Goal: Task Accomplishment & Management: Use online tool/utility

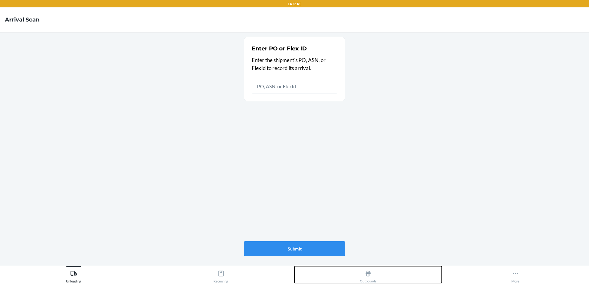
click at [372, 273] on div "Outbounds" at bounding box center [368, 275] width 17 height 15
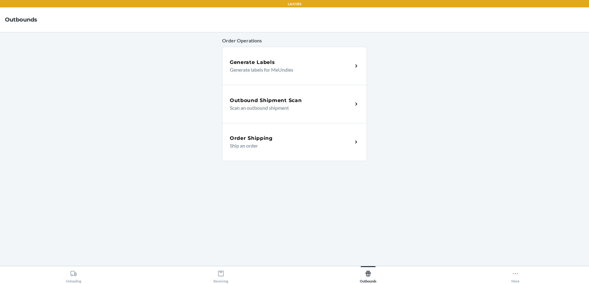
click at [279, 104] on p "Scan an outbound shipment" at bounding box center [289, 107] width 118 height 7
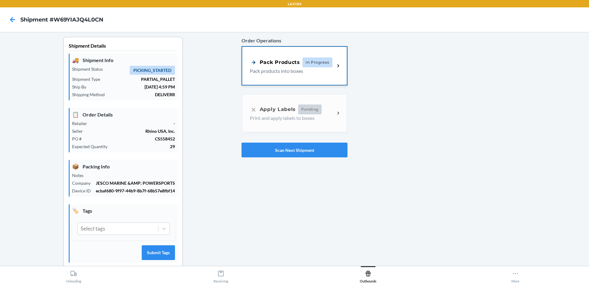
click at [281, 63] on div "Pack Products" at bounding box center [275, 62] width 50 height 8
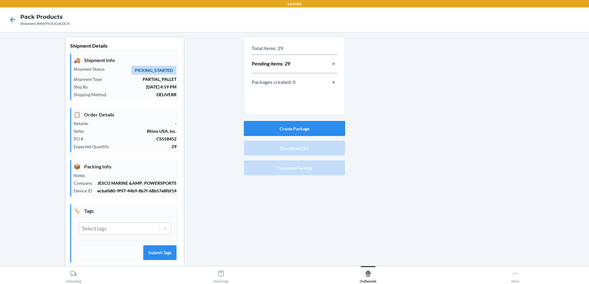
click at [295, 127] on button "Create Package" at bounding box center [294, 128] width 101 height 15
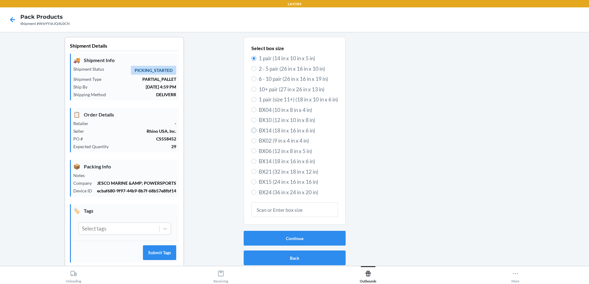
click at [251, 131] on input "BX14 (18 in x 16 in x 6 in)" at bounding box center [253, 130] width 5 height 5
radio input "true"
radio input "false"
click at [304, 238] on button "Continue" at bounding box center [294, 238] width 102 height 15
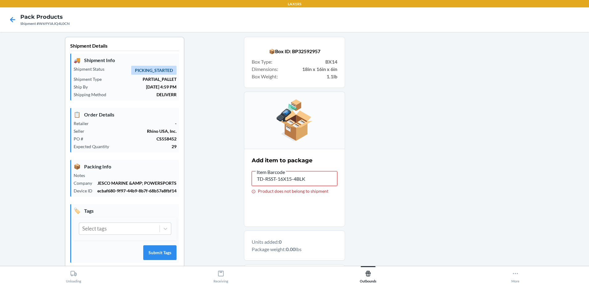
drag, startPoint x: 310, startPoint y: 177, endPoint x: 135, endPoint y: 207, distance: 177.0
click at [135, 207] on div "Shipment Details 🚚 Shipment Info Shipment Status PICKING_STARTED Shipment Type …" at bounding box center [294, 196] width 579 height 319
type input "DUM5UN264Y2"
drag, startPoint x: 281, startPoint y: 184, endPoint x: 247, endPoint y: 185, distance: 34.5
click at [247, 185] on section "Add item to package Item Barcode DUM5UN264Y2 Product does not belong to shipment" at bounding box center [294, 188] width 101 height 78
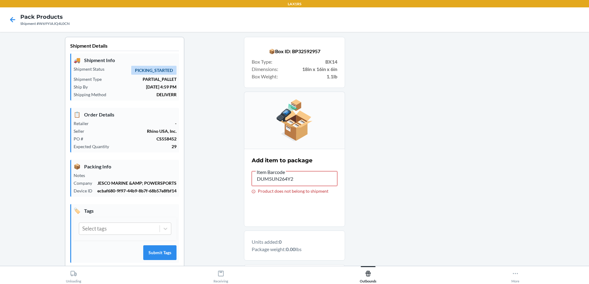
drag, startPoint x: 259, startPoint y: 177, endPoint x: 297, endPoint y: 181, distance: 37.7
click at [297, 181] on input "DUM5UN264Y2" at bounding box center [294, 178] width 86 height 15
drag, startPoint x: 294, startPoint y: 181, endPoint x: 240, endPoint y: 186, distance: 53.8
click at [240, 186] on div "Shipment Details 🚚 Shipment Info Shipment Status PICKING_STARTED Shipment Type …" at bounding box center [294, 196] width 579 height 319
click at [304, 178] on input "DUM5UN264Y2" at bounding box center [294, 178] width 86 height 15
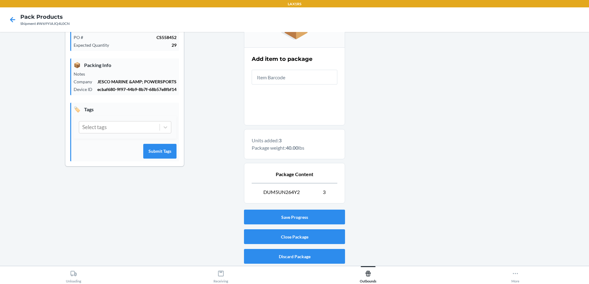
scroll to position [102, 0]
click at [300, 237] on button "Close Package" at bounding box center [294, 236] width 101 height 15
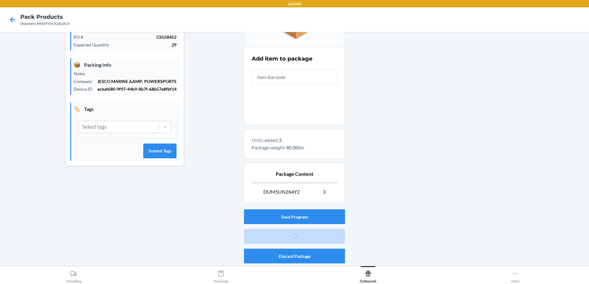
scroll to position [12, 0]
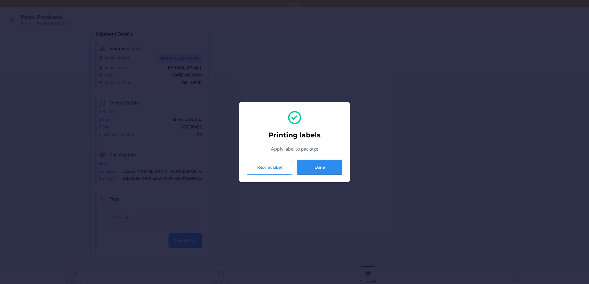
click at [312, 165] on button "Done" at bounding box center [319, 167] width 45 height 15
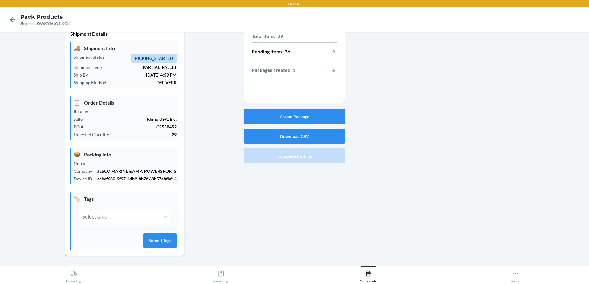
click at [287, 120] on button "Create Package" at bounding box center [294, 116] width 101 height 15
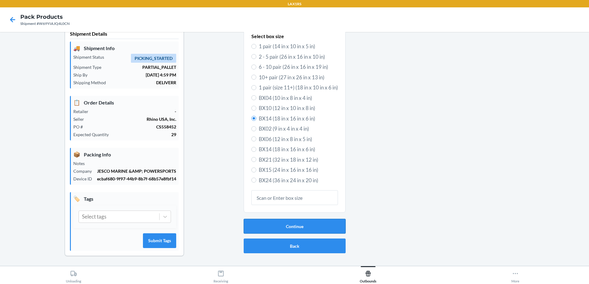
click at [303, 227] on button "Continue" at bounding box center [294, 226] width 102 height 15
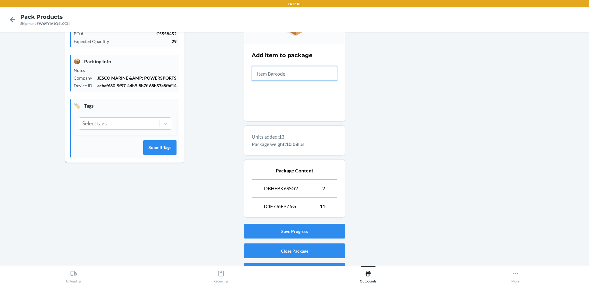
scroll to position [120, 0]
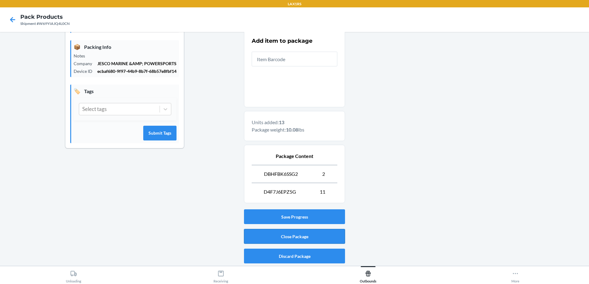
click at [296, 235] on button "Close Package" at bounding box center [294, 236] width 101 height 15
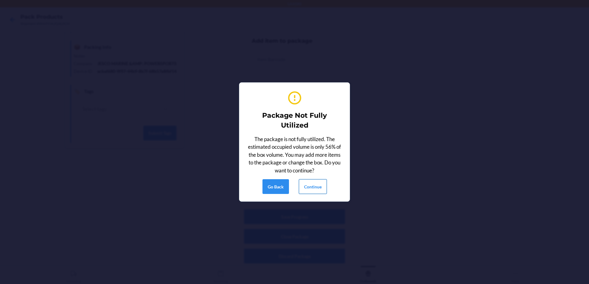
click at [319, 185] on button "Continue" at bounding box center [313, 186] width 28 height 15
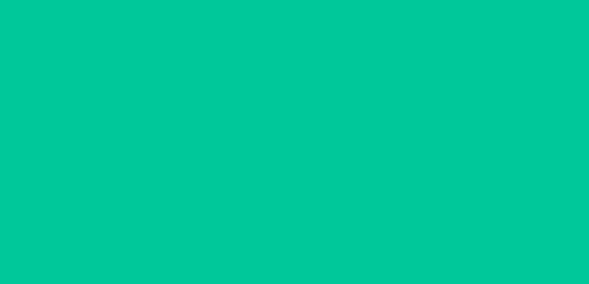
scroll to position [12, 0]
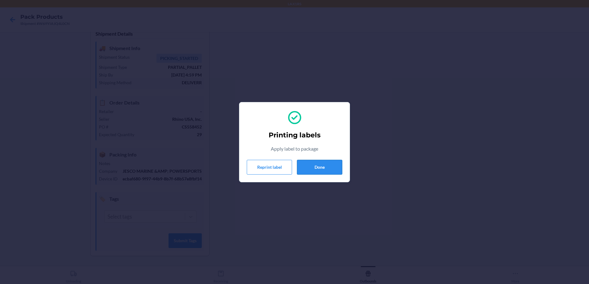
click at [318, 170] on button "Done" at bounding box center [319, 167] width 45 height 15
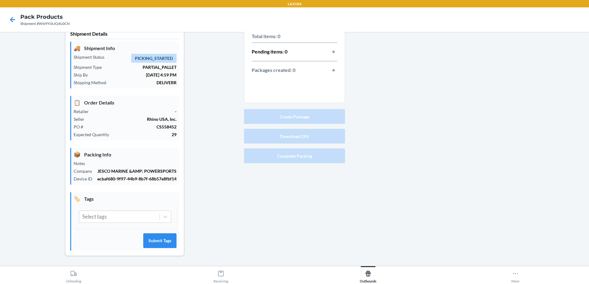
scroll to position [0, 0]
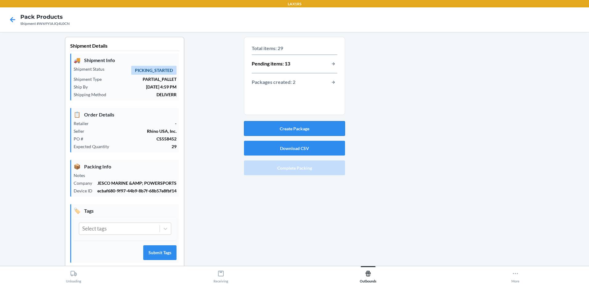
click at [297, 126] on button "Create Package" at bounding box center [294, 128] width 101 height 15
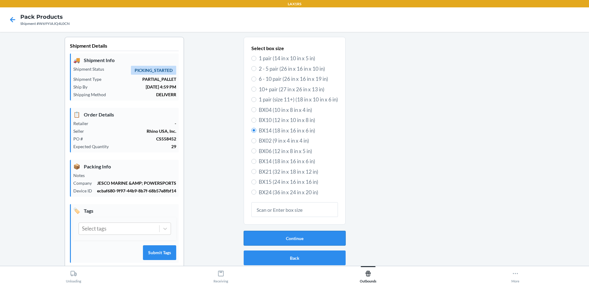
click at [303, 239] on button "Continue" at bounding box center [294, 238] width 102 height 15
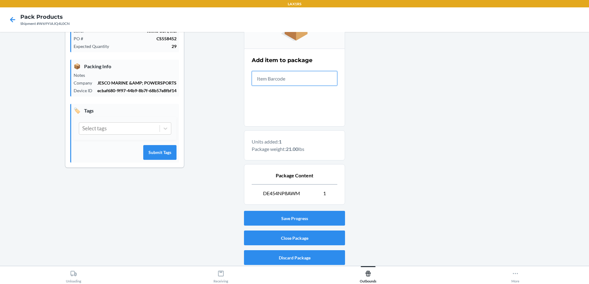
scroll to position [102, 0]
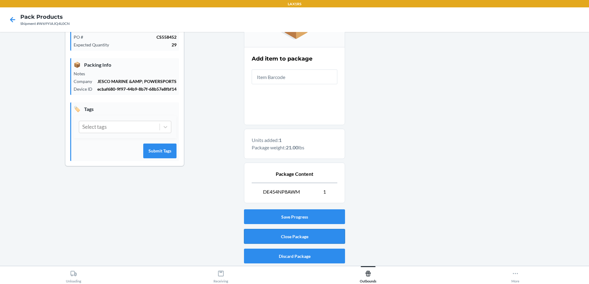
click at [295, 236] on button "Close Package" at bounding box center [294, 236] width 101 height 15
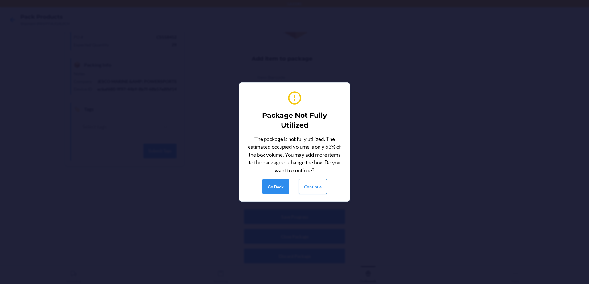
click at [317, 186] on button "Continue" at bounding box center [313, 186] width 28 height 15
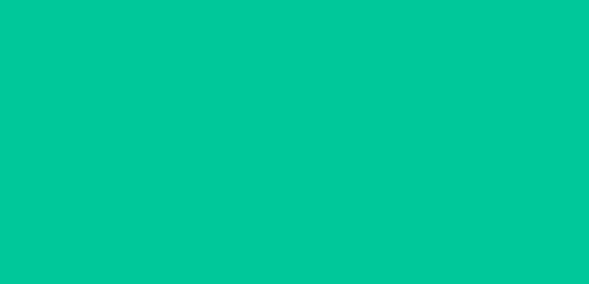
scroll to position [12, 0]
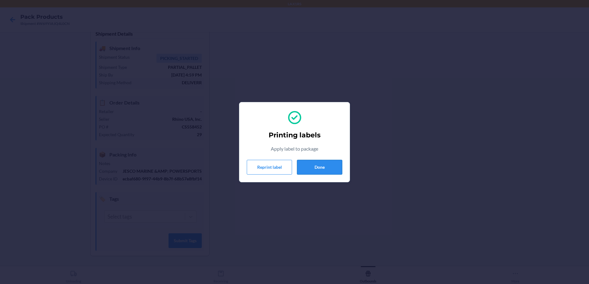
click at [320, 167] on button "Done" at bounding box center [319, 167] width 45 height 15
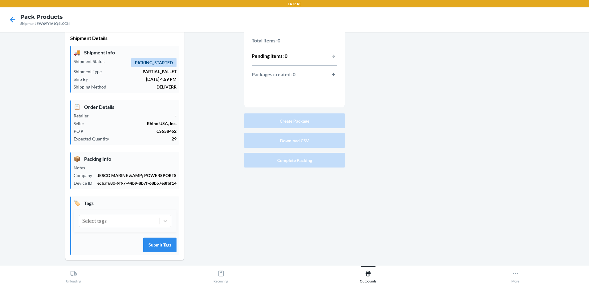
scroll to position [0, 0]
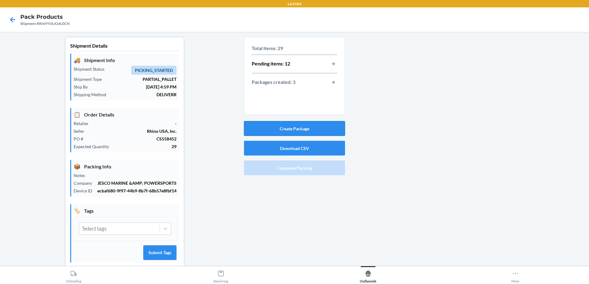
click at [292, 130] on button "Create Package" at bounding box center [294, 128] width 101 height 15
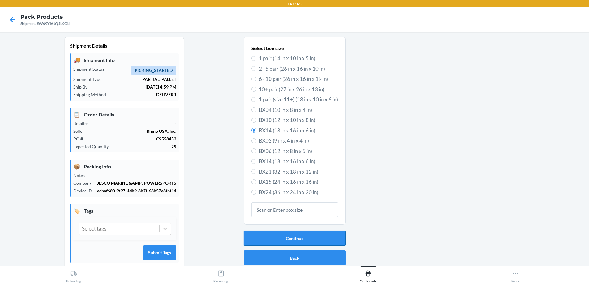
click at [299, 234] on button "Continue" at bounding box center [294, 238] width 102 height 15
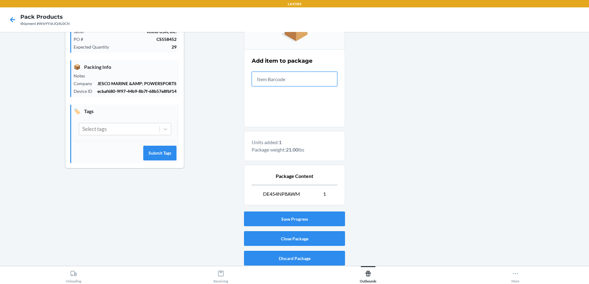
scroll to position [102, 0]
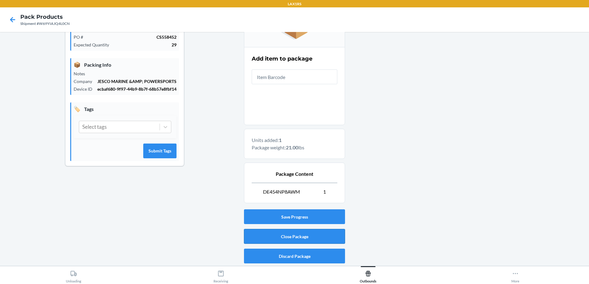
click at [299, 233] on button "Close Package" at bounding box center [294, 236] width 101 height 15
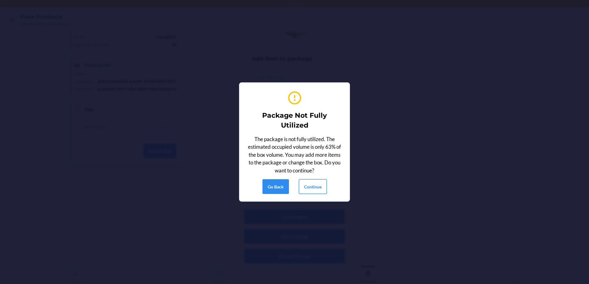
click at [313, 184] on button "Continue" at bounding box center [313, 186] width 28 height 15
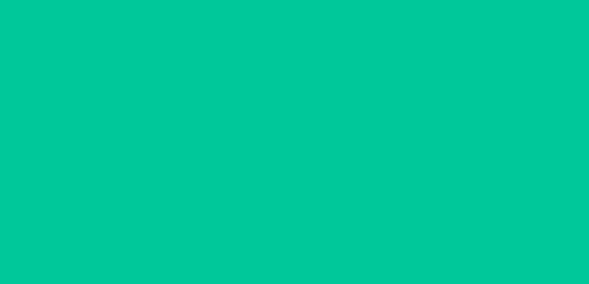
scroll to position [12, 0]
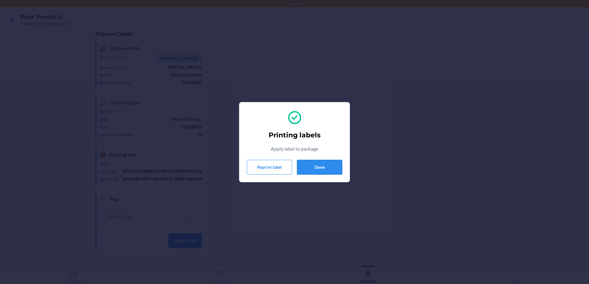
click at [319, 167] on button "Done" at bounding box center [319, 167] width 45 height 15
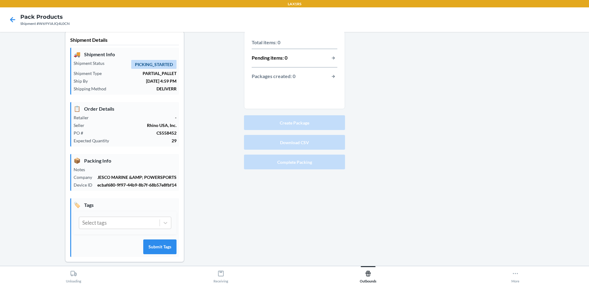
scroll to position [0, 0]
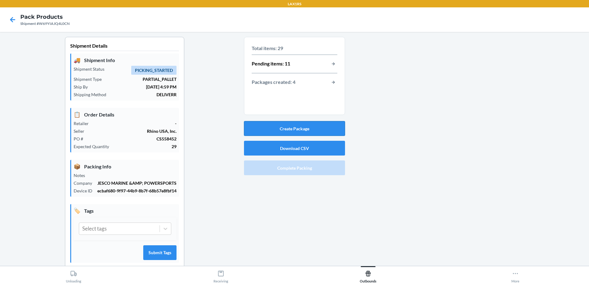
click at [292, 126] on button "Create Package" at bounding box center [294, 128] width 101 height 15
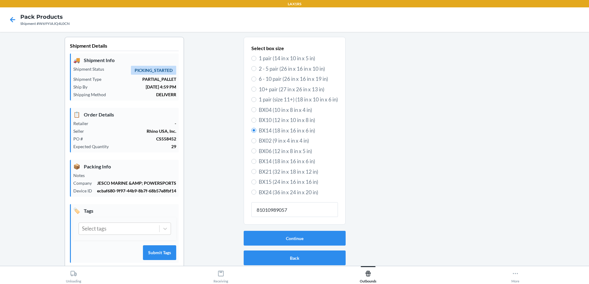
type input "810109890576"
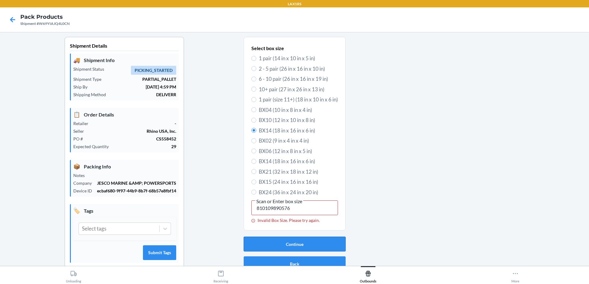
click at [289, 244] on button "Continue" at bounding box center [294, 244] width 102 height 15
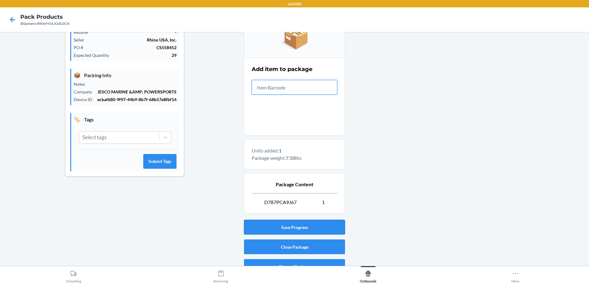
scroll to position [102, 0]
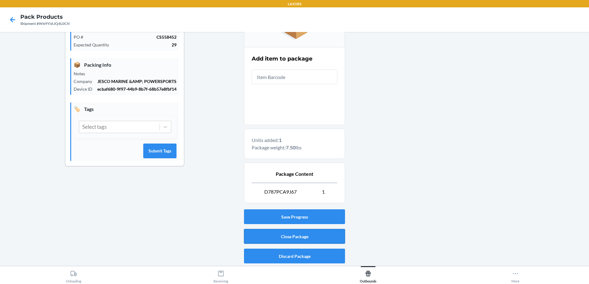
click at [303, 235] on button "Close Package" at bounding box center [294, 236] width 101 height 15
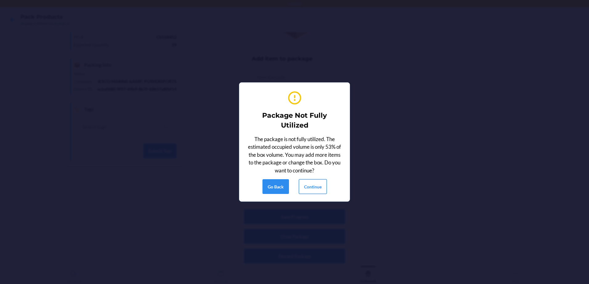
click at [314, 188] on button "Continue" at bounding box center [313, 186] width 28 height 15
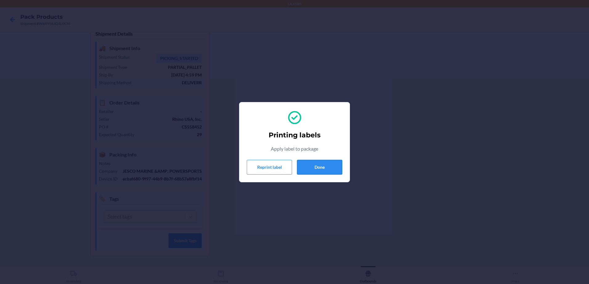
click at [325, 166] on button "Done" at bounding box center [319, 167] width 45 height 15
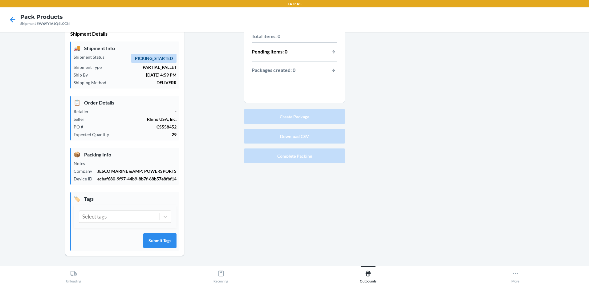
scroll to position [0, 0]
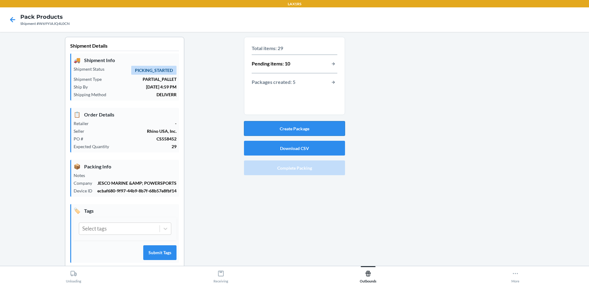
click at [290, 128] on button "Create Package" at bounding box center [294, 128] width 101 height 15
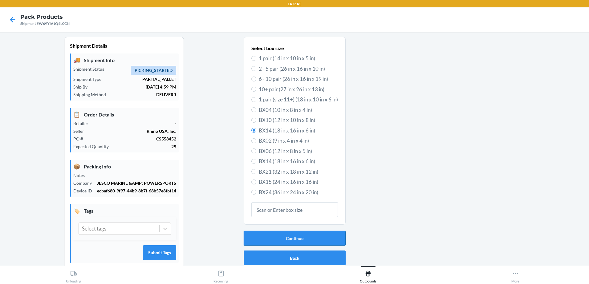
click at [301, 237] on button "Continue" at bounding box center [294, 238] width 102 height 15
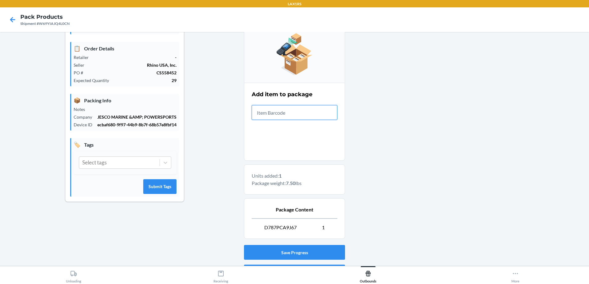
scroll to position [102, 0]
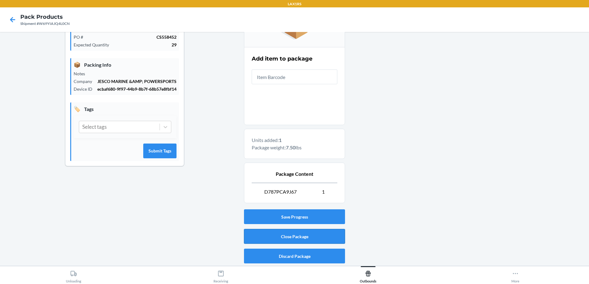
click at [298, 235] on button "Close Package" at bounding box center [294, 236] width 101 height 15
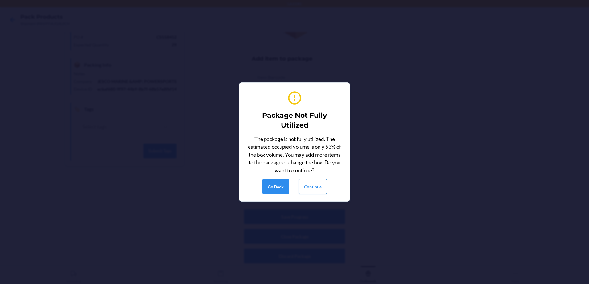
click at [314, 188] on button "Continue" at bounding box center [313, 186] width 28 height 15
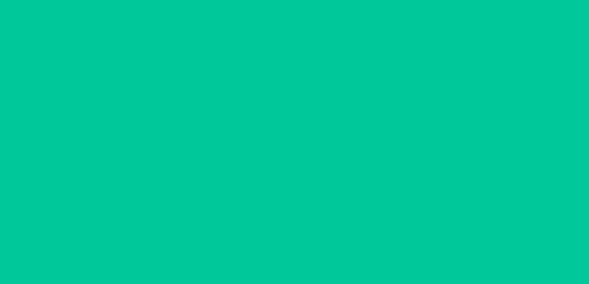
scroll to position [12, 0]
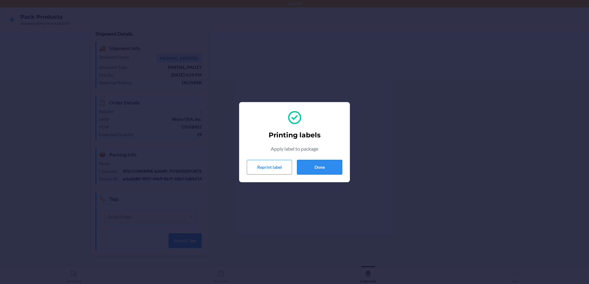
click at [319, 168] on button "Done" at bounding box center [319, 167] width 45 height 15
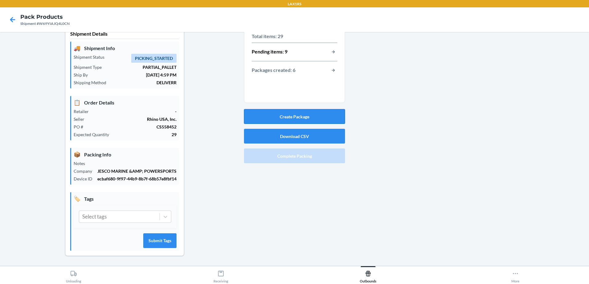
click at [294, 117] on button "Create Package" at bounding box center [294, 116] width 101 height 15
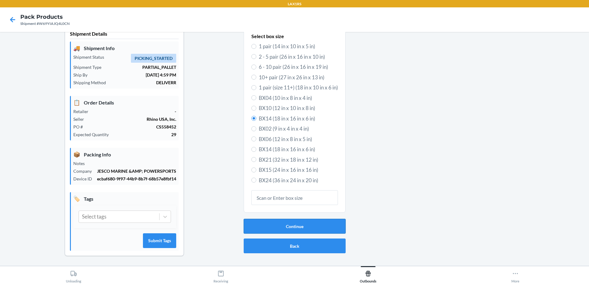
click at [288, 229] on button "Continue" at bounding box center [294, 226] width 102 height 15
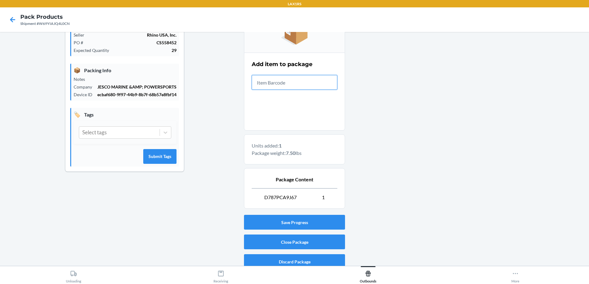
scroll to position [102, 0]
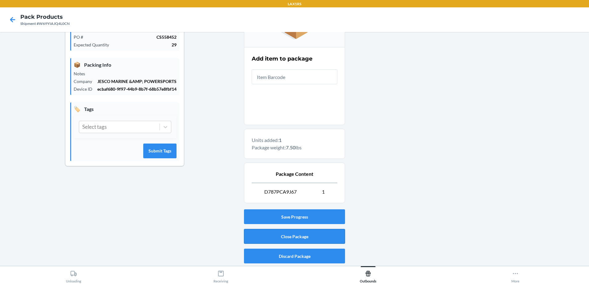
click at [316, 238] on button "Close Package" at bounding box center [294, 236] width 101 height 15
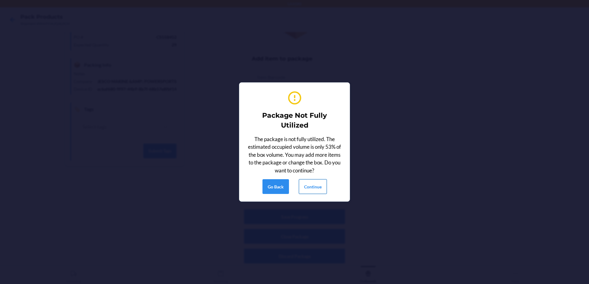
click at [310, 189] on button "Continue" at bounding box center [313, 186] width 28 height 15
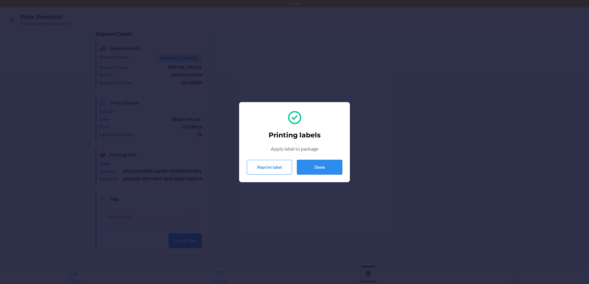
click at [315, 166] on button "Done" at bounding box center [319, 167] width 45 height 15
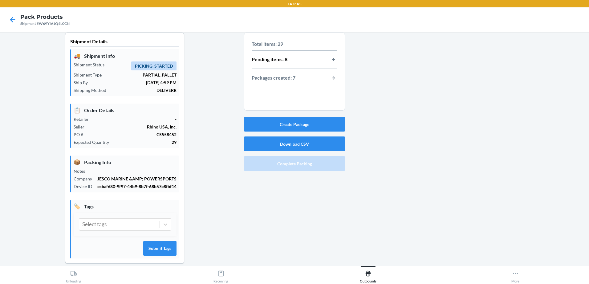
scroll to position [0, 0]
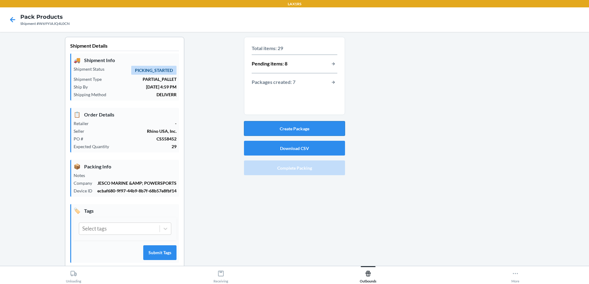
click at [286, 125] on button "Create Package" at bounding box center [294, 128] width 101 height 15
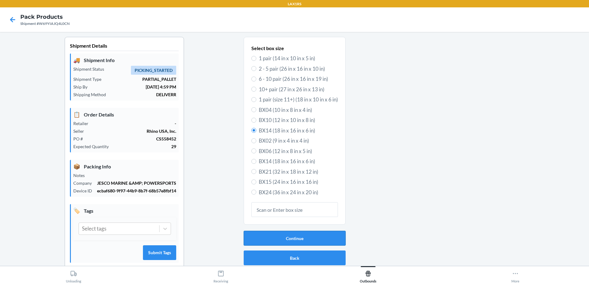
click at [298, 237] on button "Continue" at bounding box center [294, 238] width 102 height 15
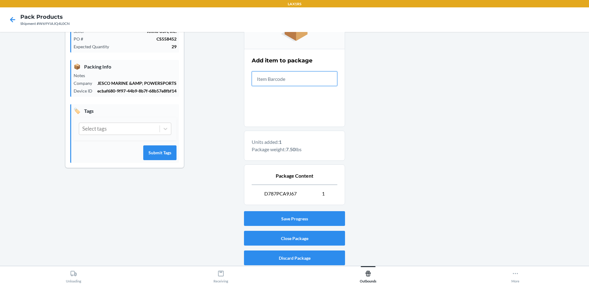
scroll to position [102, 0]
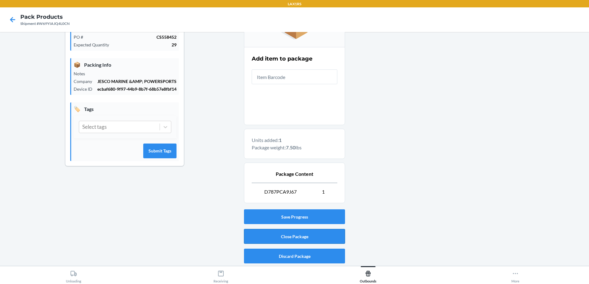
click at [296, 233] on button "Close Package" at bounding box center [294, 236] width 101 height 15
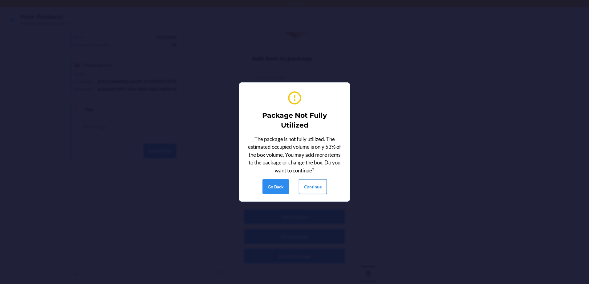
click at [308, 186] on button "Continue" at bounding box center [313, 186] width 28 height 15
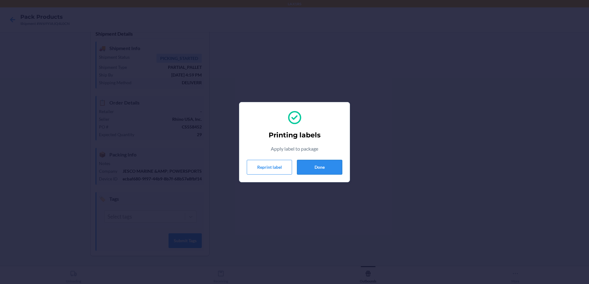
click at [331, 167] on button "Done" at bounding box center [319, 167] width 45 height 15
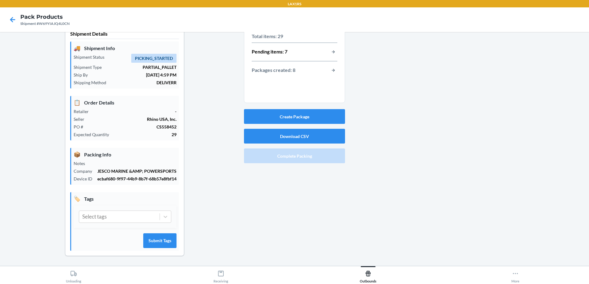
scroll to position [0, 0]
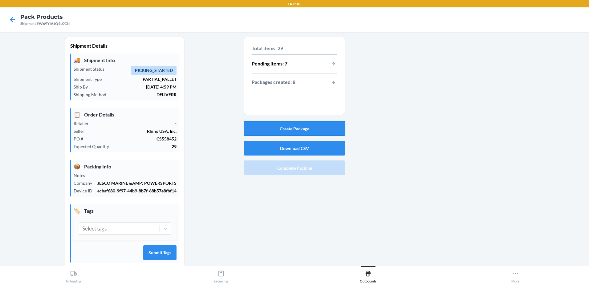
click at [303, 127] on button "Create Package" at bounding box center [294, 128] width 101 height 15
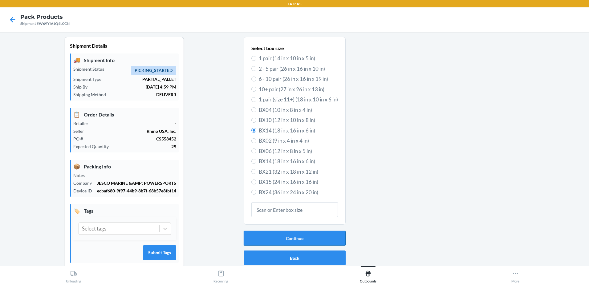
click at [298, 237] on button "Continue" at bounding box center [294, 238] width 102 height 15
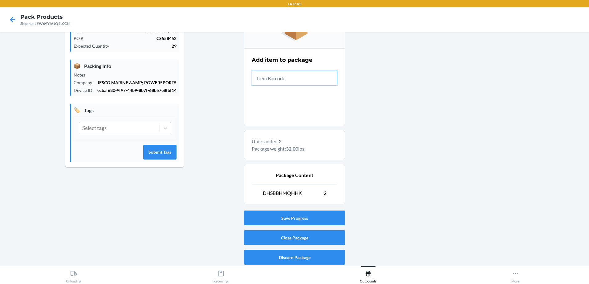
scroll to position [102, 0]
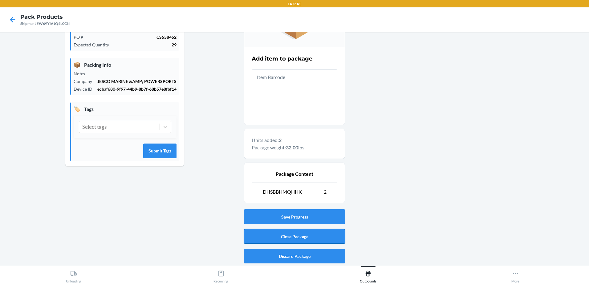
click at [286, 236] on button "Close Package" at bounding box center [294, 236] width 101 height 15
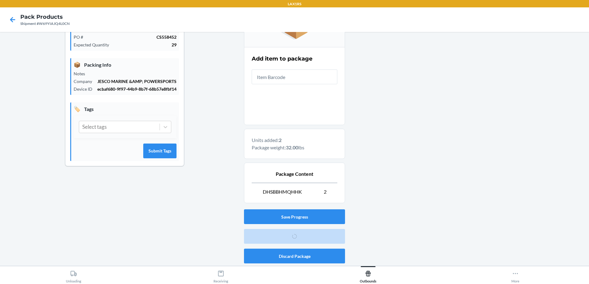
scroll to position [12, 0]
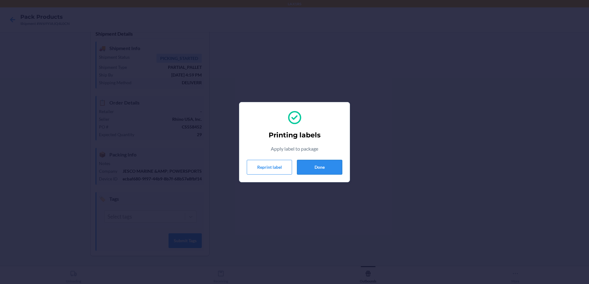
click at [318, 168] on button "Done" at bounding box center [319, 167] width 45 height 15
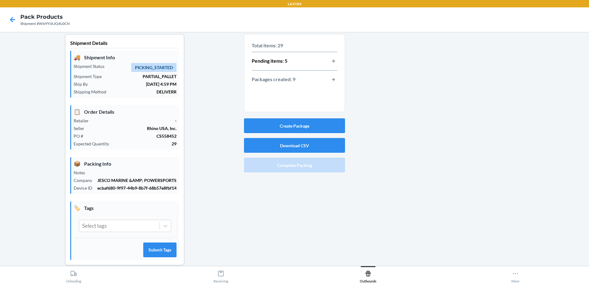
scroll to position [0, 0]
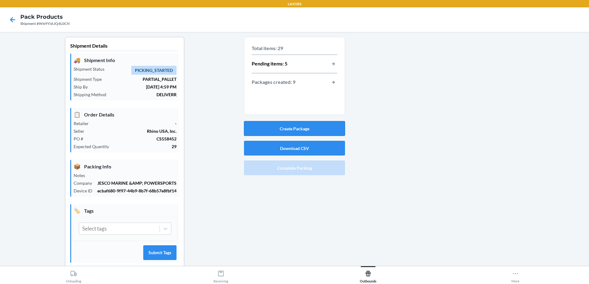
click at [291, 129] on button "Create Package" at bounding box center [294, 128] width 101 height 15
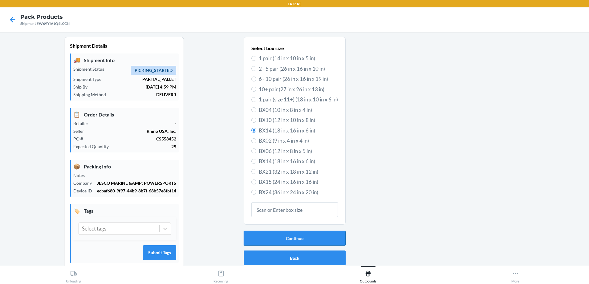
click at [273, 240] on button "Continue" at bounding box center [294, 238] width 102 height 15
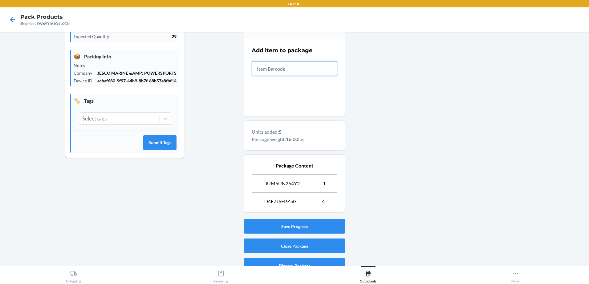
scroll to position [120, 0]
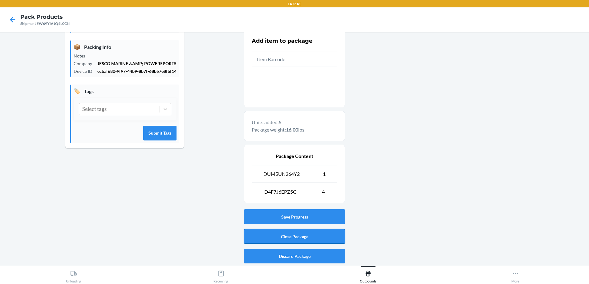
click at [293, 236] on button "Close Package" at bounding box center [294, 236] width 101 height 15
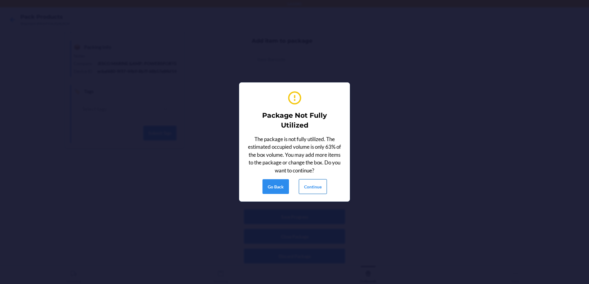
click at [319, 186] on button "Continue" at bounding box center [313, 186] width 28 height 15
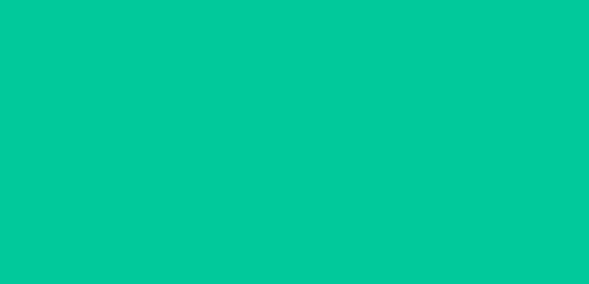
scroll to position [12, 0]
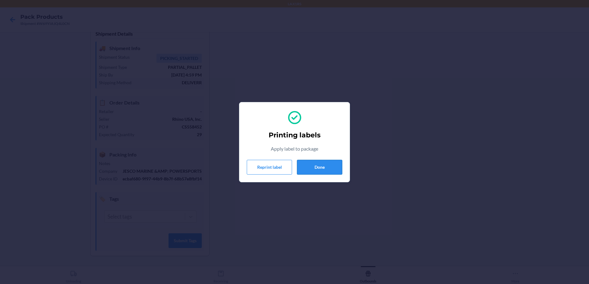
click at [311, 166] on button "Done" at bounding box center [319, 167] width 45 height 15
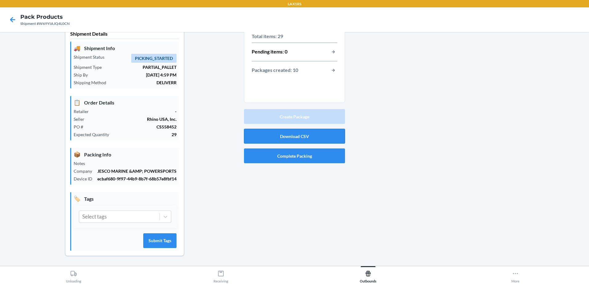
scroll to position [0, 0]
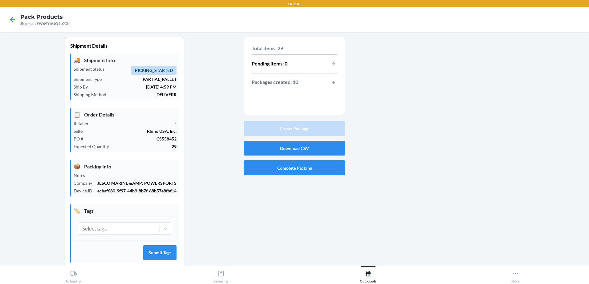
click at [263, 170] on button "Complete Packing" at bounding box center [294, 168] width 101 height 15
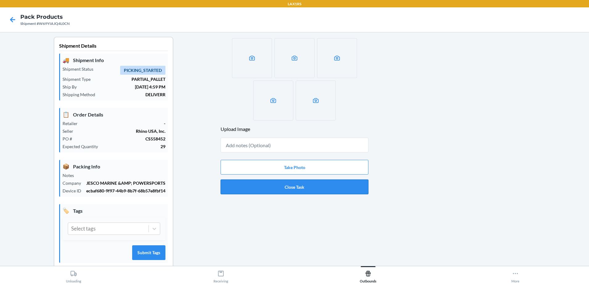
click at [281, 186] on button "Close Task" at bounding box center [294, 187] width 148 height 15
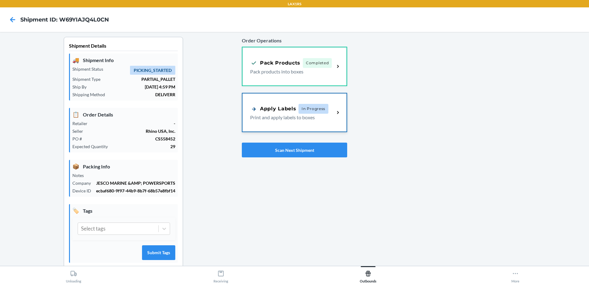
click at [301, 121] on p "Print and apply labels to boxes" at bounding box center [289, 117] width 79 height 7
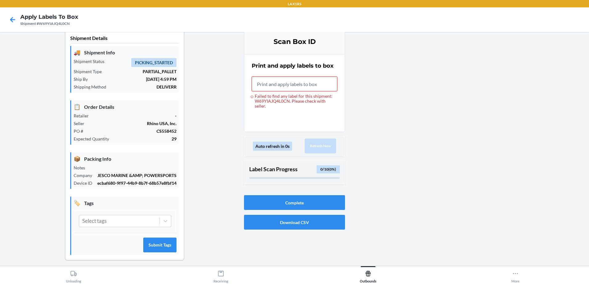
scroll to position [12, 0]
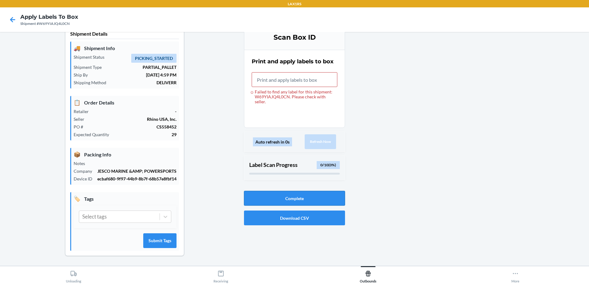
click at [296, 200] on button "Complete" at bounding box center [294, 198] width 101 height 15
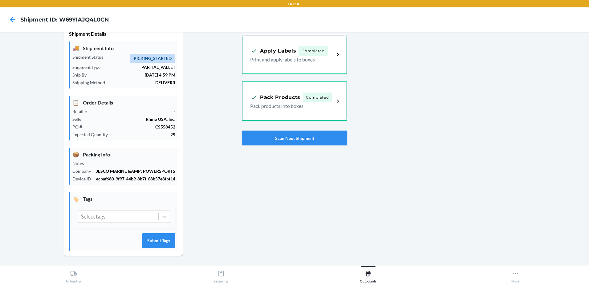
click at [302, 133] on button "Scan Next Shipment" at bounding box center [294, 138] width 105 height 15
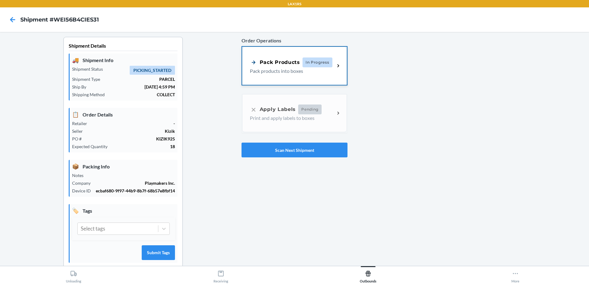
click at [288, 62] on div "Pack Products" at bounding box center [275, 62] width 50 height 8
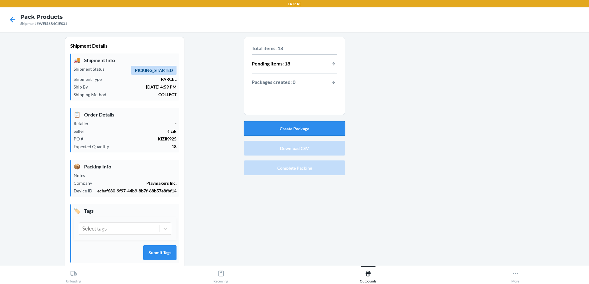
click at [293, 131] on button "Create Package" at bounding box center [294, 128] width 101 height 15
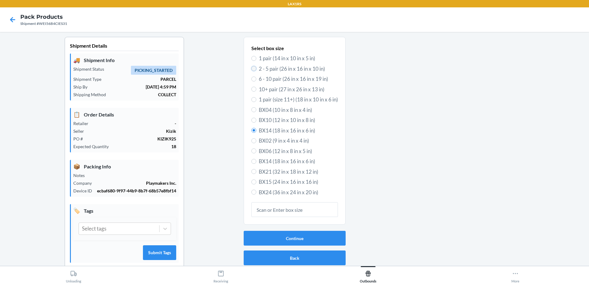
click at [251, 70] on input "2 - 5 pair (26 in x 16 in x 10 in)" at bounding box center [253, 68] width 5 height 5
radio input "true"
radio input "false"
click at [289, 238] on button "Continue" at bounding box center [294, 238] width 102 height 15
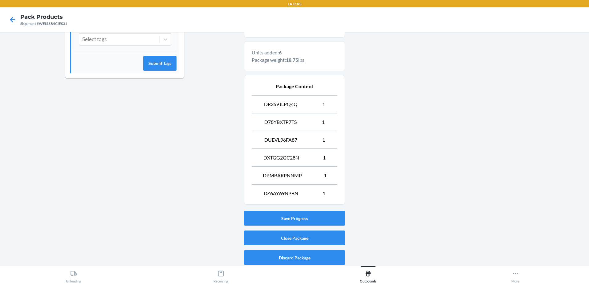
scroll to position [191, 0]
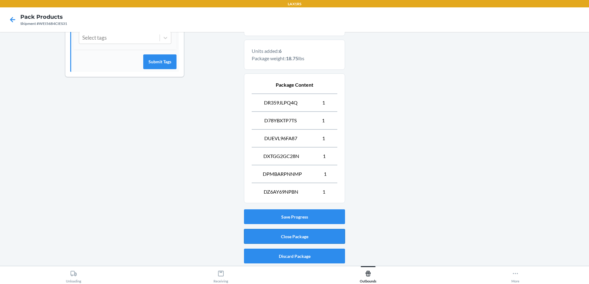
click at [300, 236] on button "Close Package" at bounding box center [294, 236] width 101 height 15
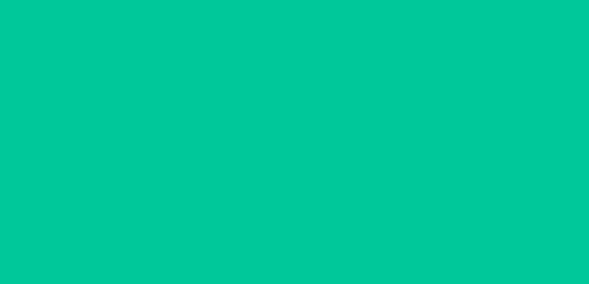
scroll to position [12, 0]
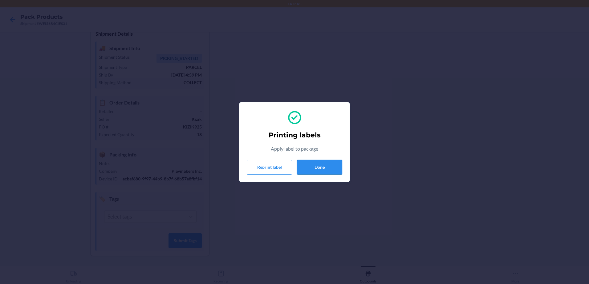
click at [322, 168] on button "Done" at bounding box center [319, 167] width 45 height 15
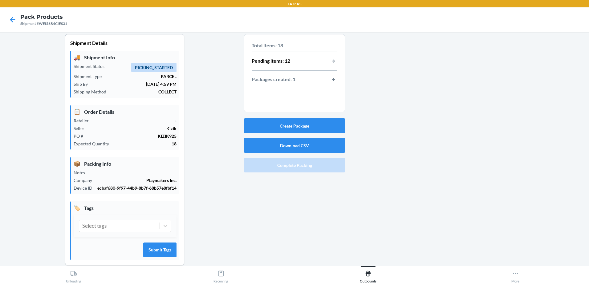
scroll to position [0, 0]
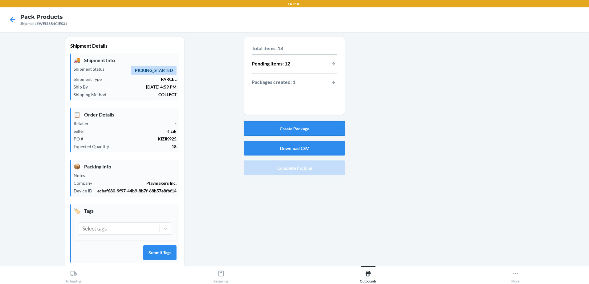
click at [274, 127] on button "Create Package" at bounding box center [294, 128] width 101 height 15
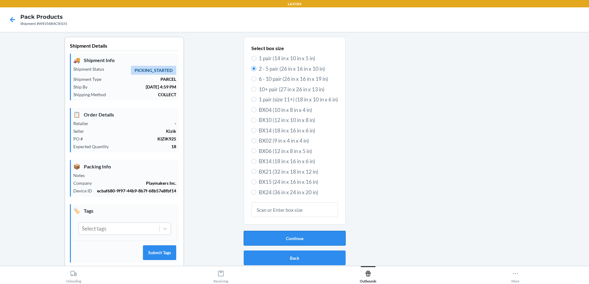
click at [318, 239] on button "Continue" at bounding box center [294, 238] width 102 height 15
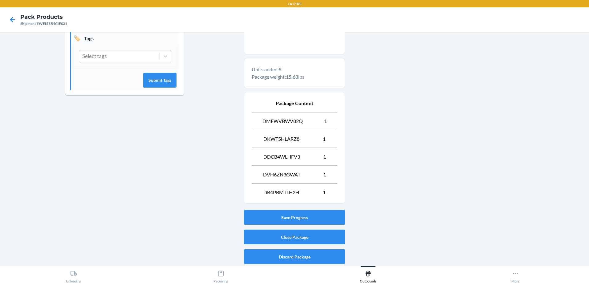
scroll to position [173, 0]
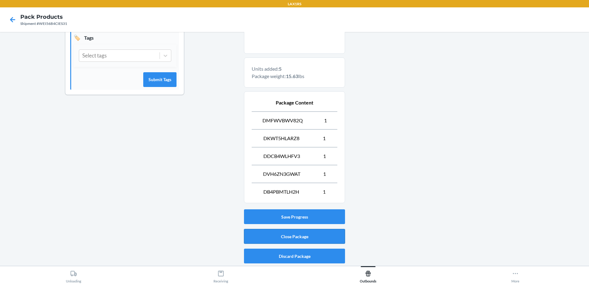
click at [298, 232] on button "Close Package" at bounding box center [294, 236] width 101 height 15
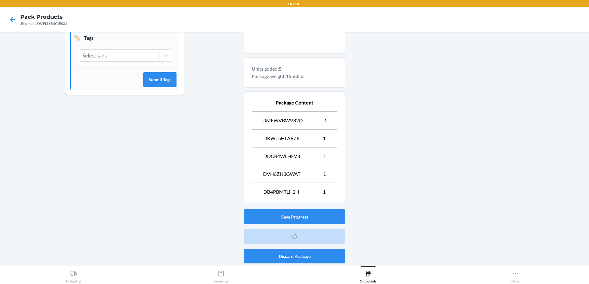
scroll to position [12, 0]
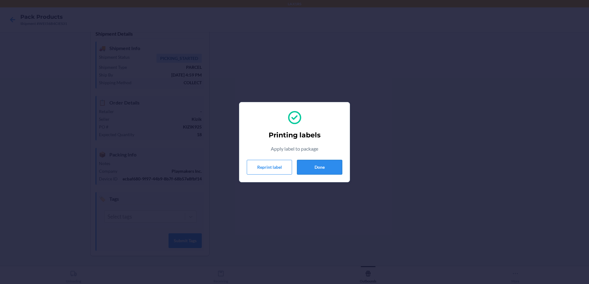
click at [315, 168] on button "Done" at bounding box center [319, 167] width 45 height 15
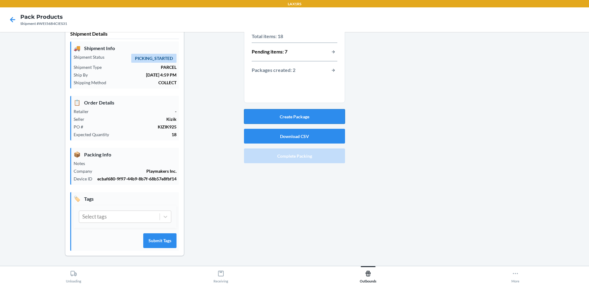
click at [320, 115] on button "Create Package" at bounding box center [294, 116] width 101 height 15
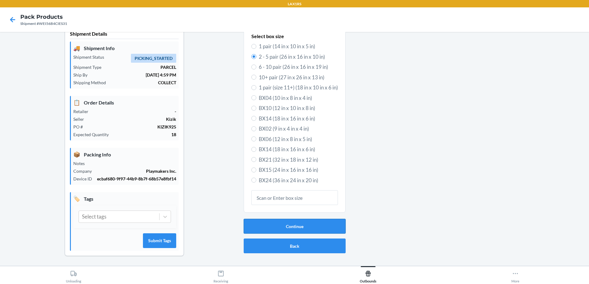
click at [306, 226] on button "Continue" at bounding box center [294, 226] width 102 height 15
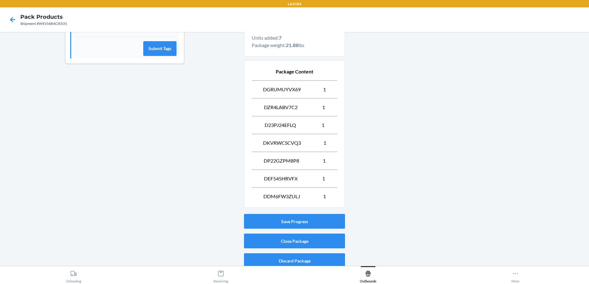
scroll to position [209, 0]
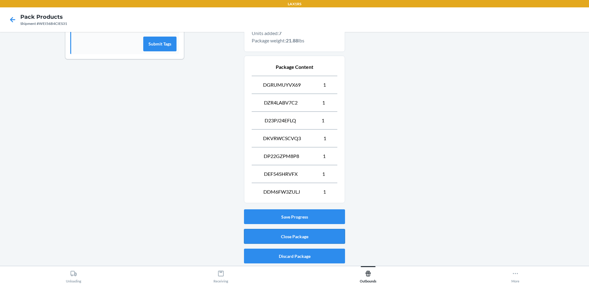
click at [297, 234] on button "Close Package" at bounding box center [294, 236] width 101 height 15
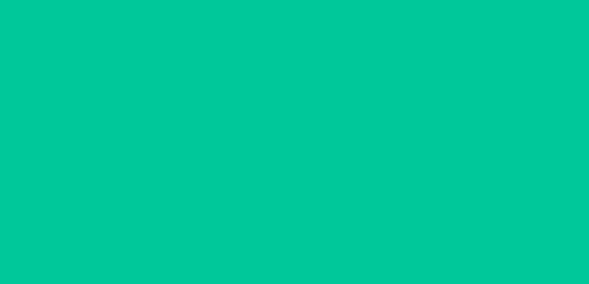
scroll to position [12, 0]
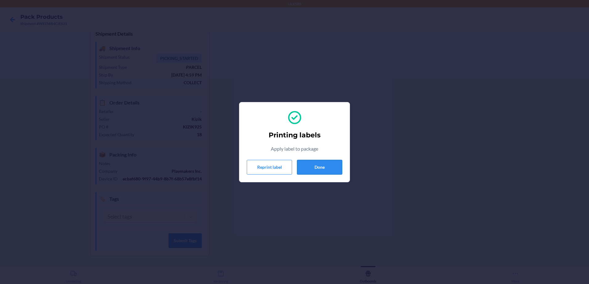
click at [325, 167] on button "Done" at bounding box center [319, 167] width 45 height 15
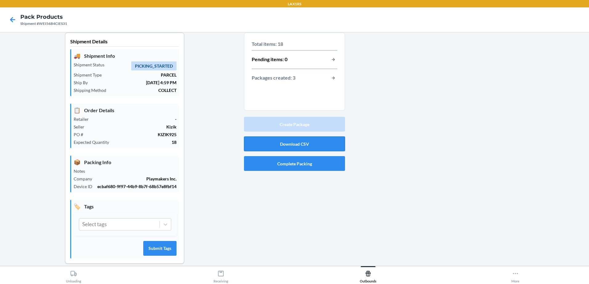
scroll to position [0, 0]
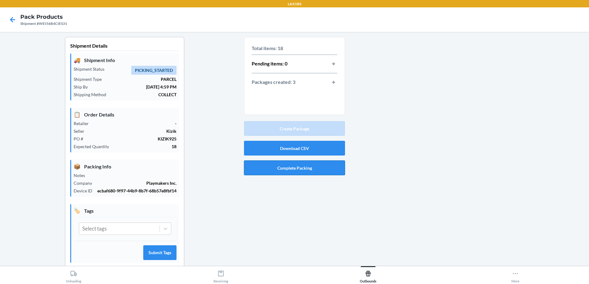
click at [299, 165] on button "Complete Packing" at bounding box center [294, 168] width 101 height 15
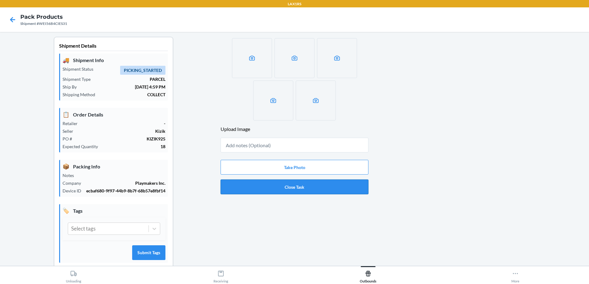
click at [292, 187] on button "Close Task" at bounding box center [294, 187] width 148 height 15
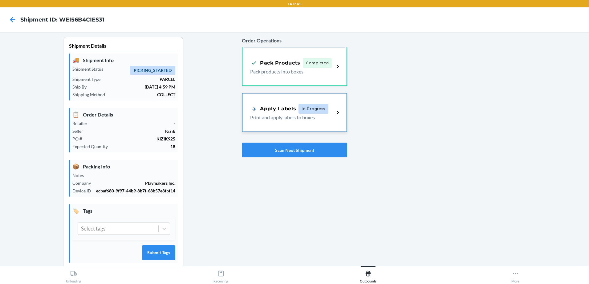
click at [316, 116] on p "Print and apply labels to boxes" at bounding box center [289, 117] width 79 height 7
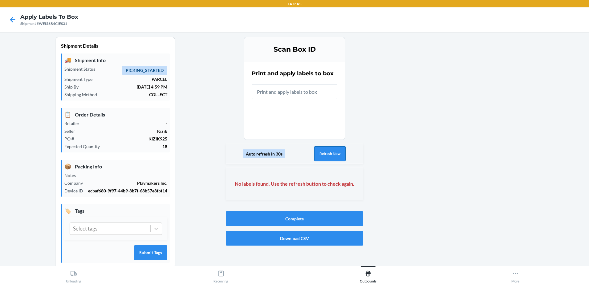
click at [320, 148] on button "Refresh Now" at bounding box center [329, 154] width 31 height 15
click at [325, 152] on button "Refresh Now" at bounding box center [329, 154] width 31 height 15
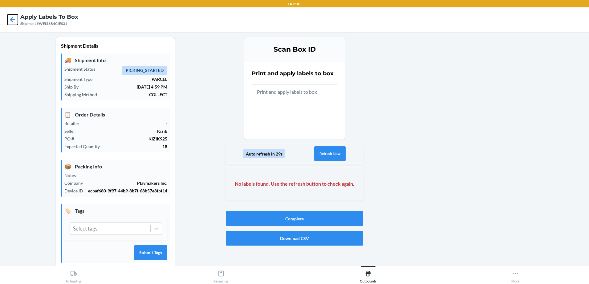
click at [13, 21] on icon at bounding box center [12, 19] width 10 height 10
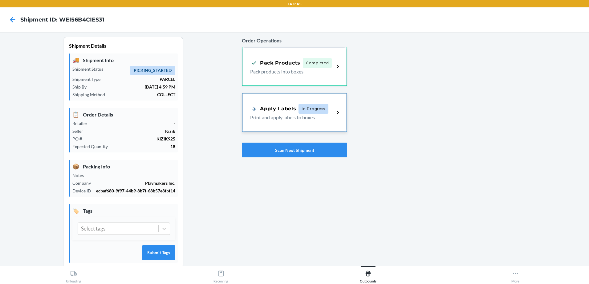
click at [266, 120] on p "Print and apply labels to boxes" at bounding box center [289, 117] width 79 height 7
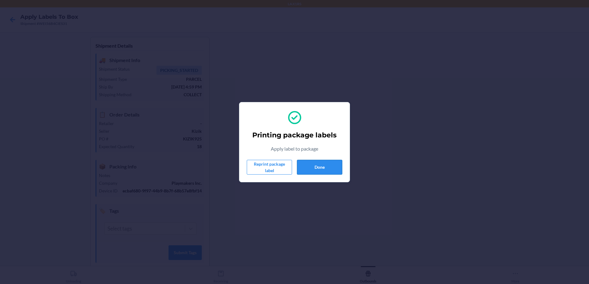
click at [325, 168] on button "Done" at bounding box center [319, 167] width 45 height 15
click at [317, 167] on button "Done" at bounding box center [319, 167] width 45 height 15
click at [318, 173] on button "Done" at bounding box center [319, 167] width 45 height 15
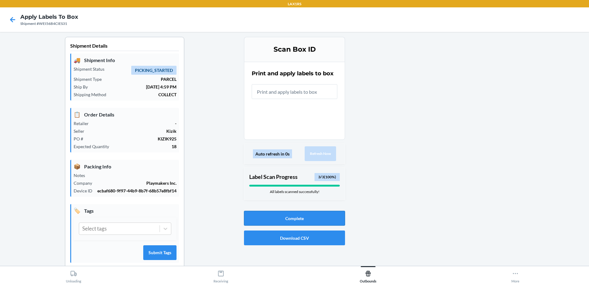
click at [312, 222] on button "Complete" at bounding box center [294, 218] width 101 height 15
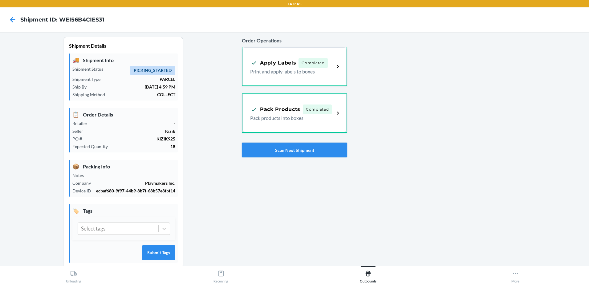
click at [285, 148] on button "Scan Next Shipment" at bounding box center [294, 150] width 105 height 15
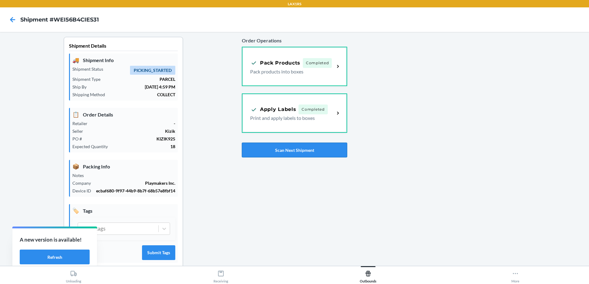
click at [300, 148] on button "Scan Next Shipment" at bounding box center [294, 150] width 105 height 15
click at [299, 147] on button "Scan Next Shipment" at bounding box center [294, 150] width 105 height 15
click at [307, 147] on button "Scan Next Shipment" at bounding box center [294, 150] width 105 height 15
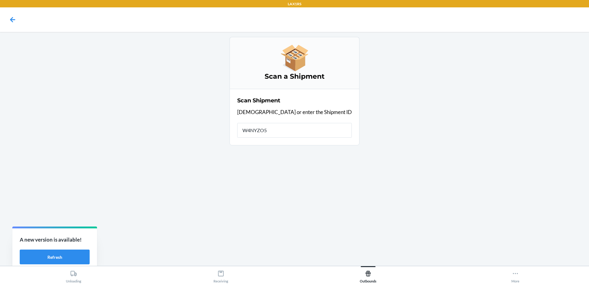
type input "W4NYZO5J"
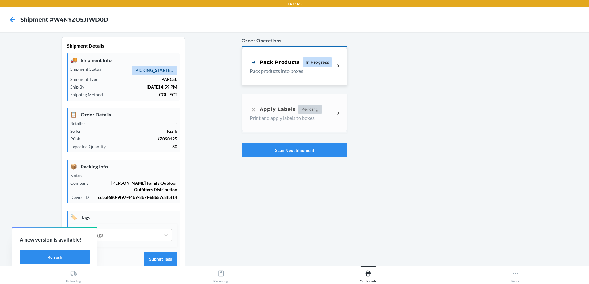
click at [271, 71] on p "Pack products into boxes" at bounding box center [290, 70] width 80 height 7
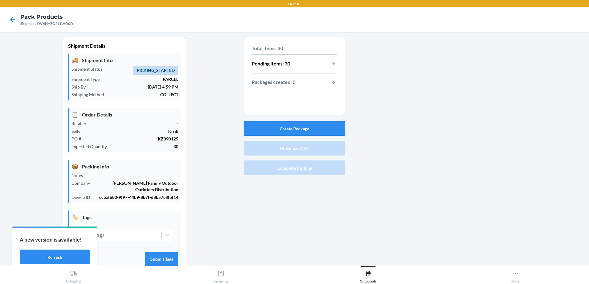
click at [292, 125] on button "Create Package" at bounding box center [294, 128] width 101 height 15
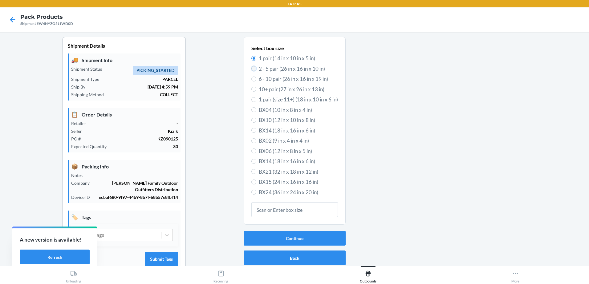
click at [252, 69] on input "2 - 5 pair (26 in x 16 in x 10 in)" at bounding box center [253, 68] width 5 height 5
radio input "true"
radio input "false"
click at [320, 238] on button "Continue" at bounding box center [294, 238] width 102 height 15
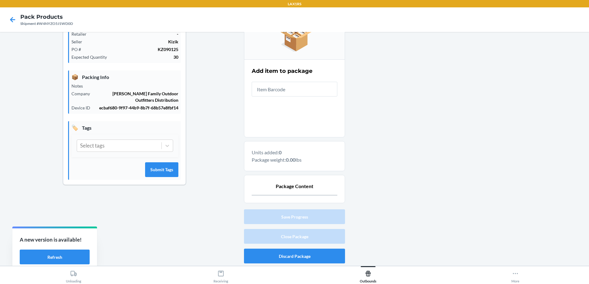
scroll to position [59, 0]
